Goal: Task Accomplishment & Management: Manage account settings

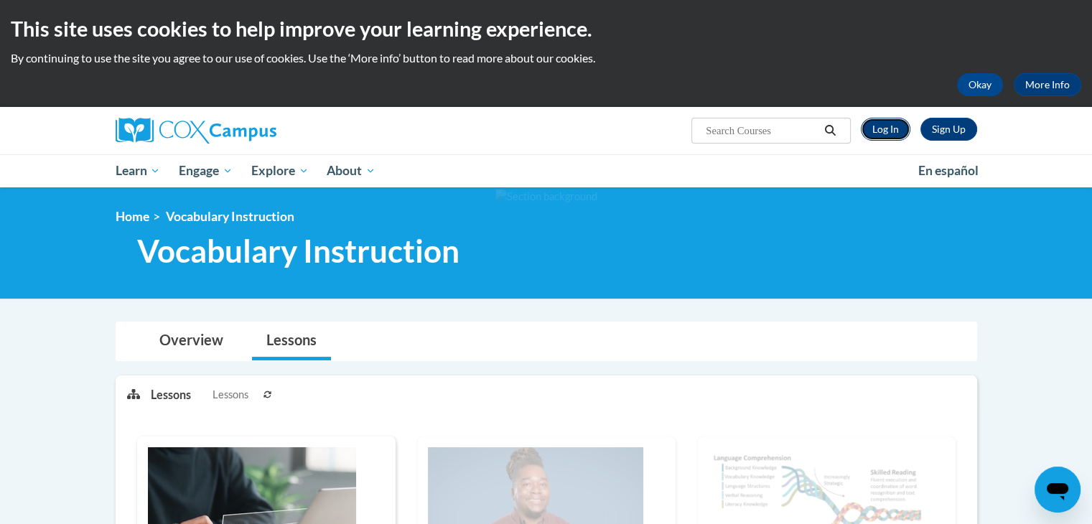
click at [894, 123] on link "Log In" at bounding box center [886, 129] width 50 height 23
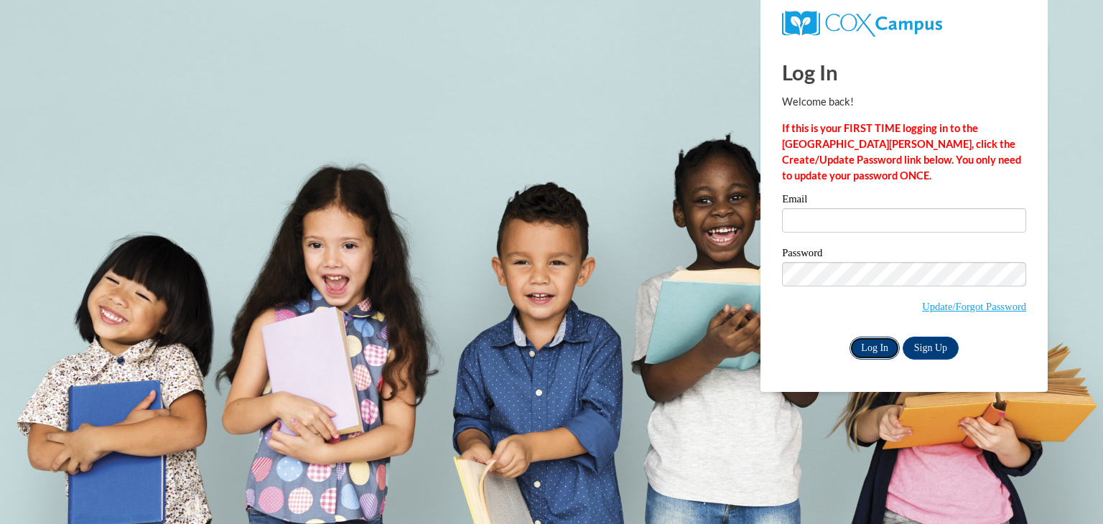
click at [869, 347] on input "Log In" at bounding box center [874, 348] width 50 height 23
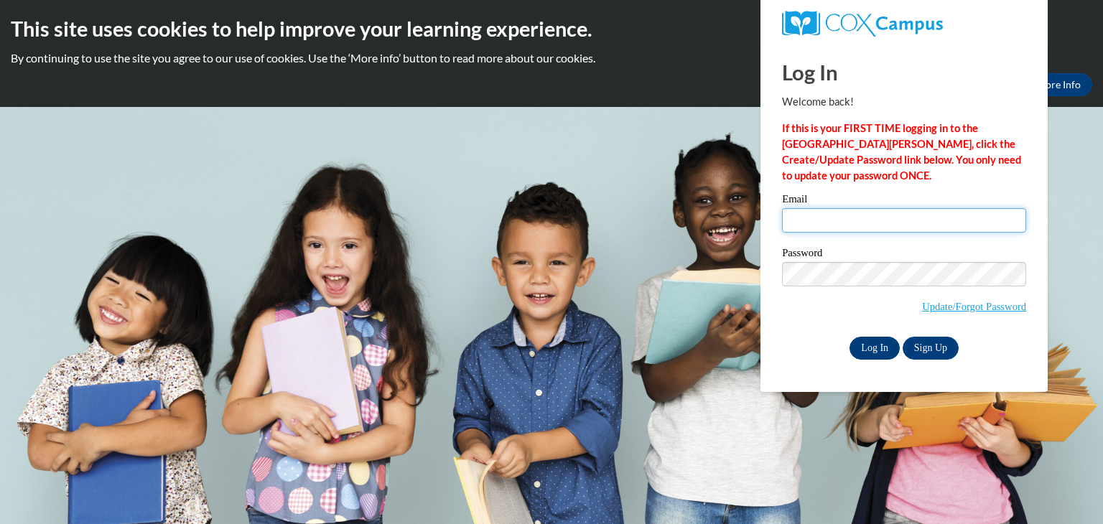
type input "vnhom1s@gsed.semo.edu"
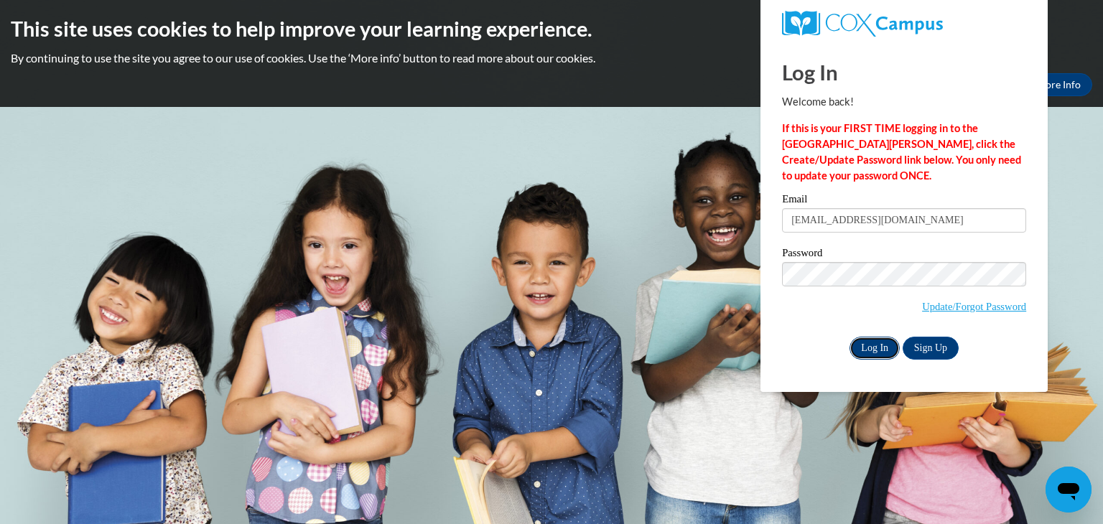
click at [867, 351] on input "Log In" at bounding box center [874, 348] width 50 height 23
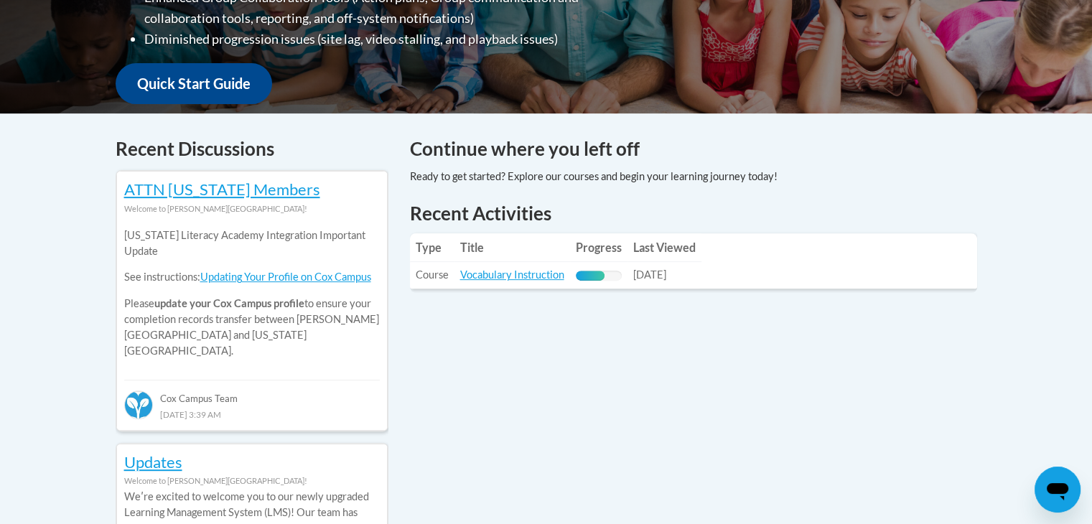
scroll to position [498, 0]
click at [775, 270] on table "Type Title Progress Last Viewed Type: Course Title: Vocabulary Instruction Prog…" at bounding box center [693, 260] width 567 height 55
click at [541, 276] on link "Vocabulary Instruction" at bounding box center [512, 274] width 104 height 12
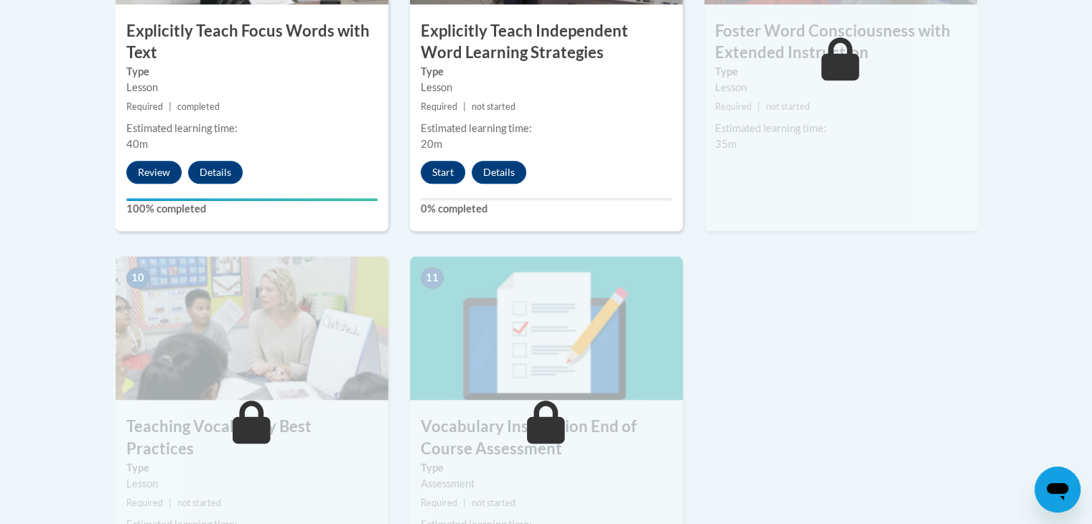
scroll to position [1416, 0]
